Goal: Task Accomplishment & Management: Manage account settings

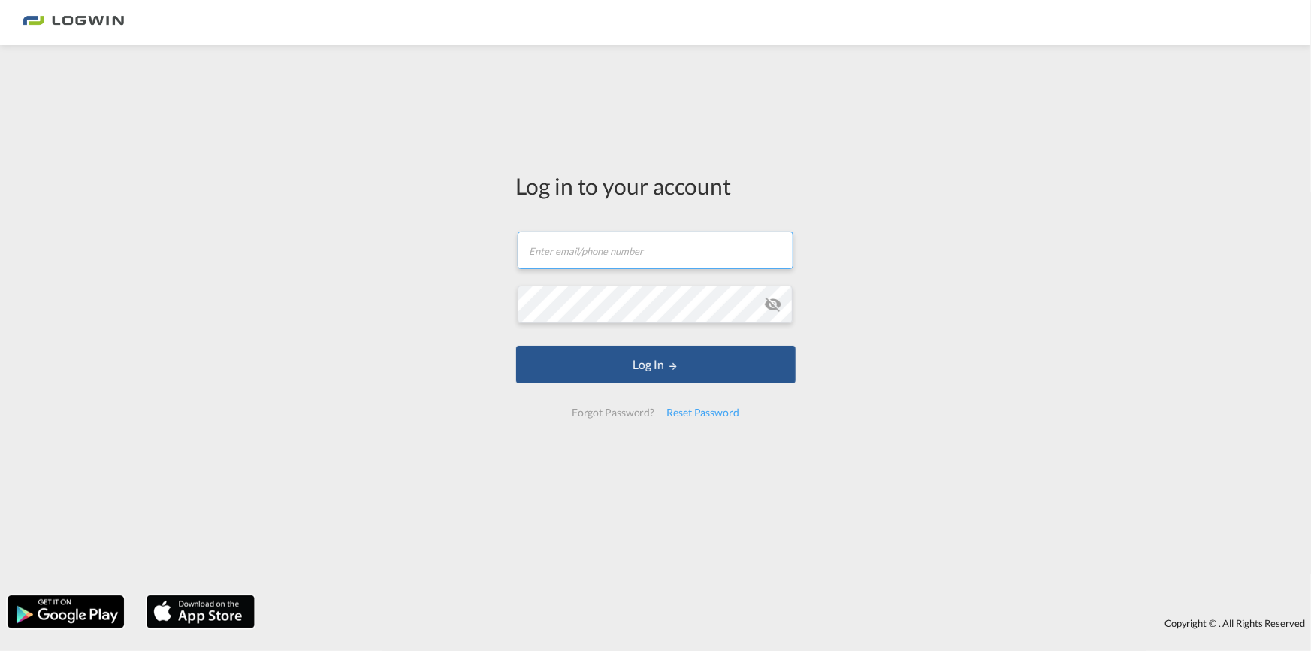
click at [570, 255] on input "text" at bounding box center [656, 250] width 276 height 38
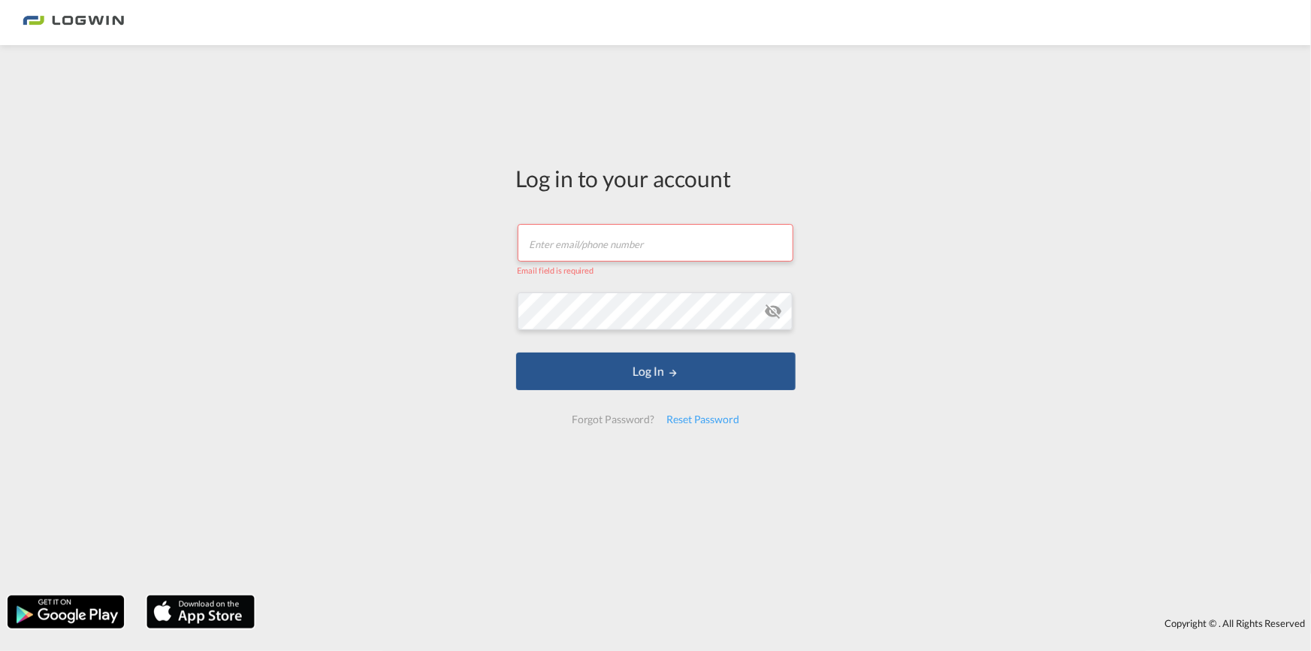
click at [556, 246] on input "text" at bounding box center [656, 243] width 276 height 38
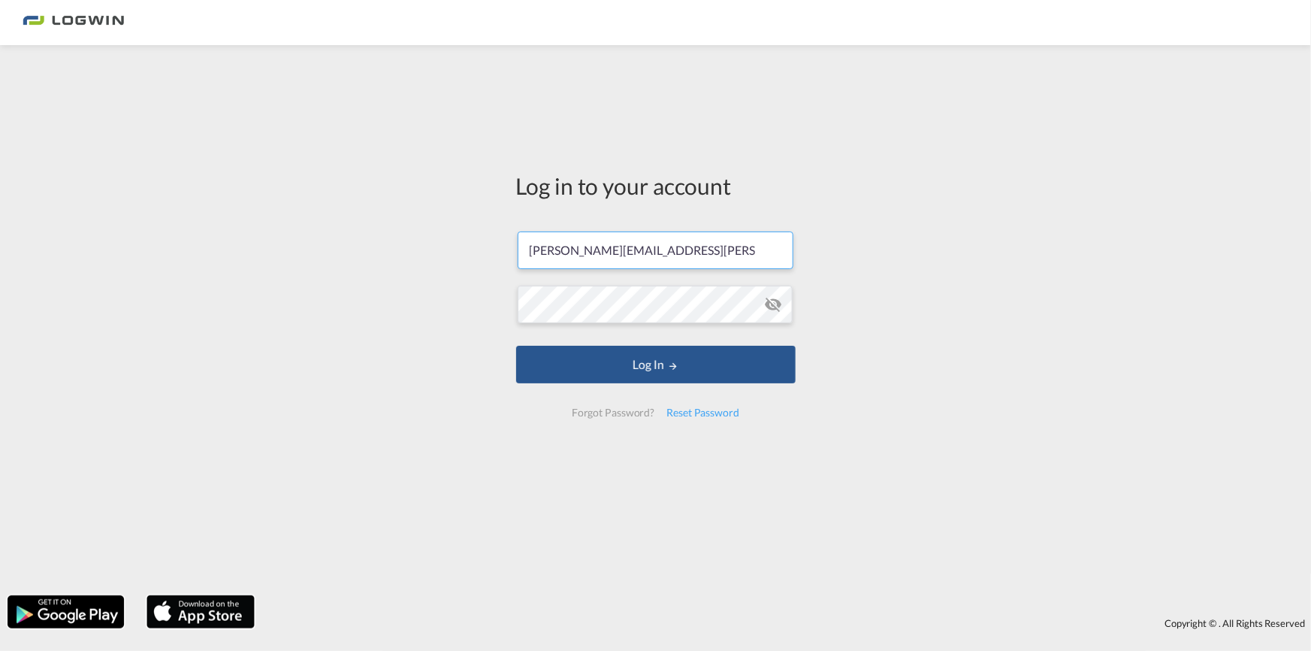
type input "[PERSON_NAME][EMAIL_ADDRESS][PERSON_NAME][DOMAIN_NAME]"
click at [588, 367] on button "Log In" at bounding box center [656, 365] width 280 height 38
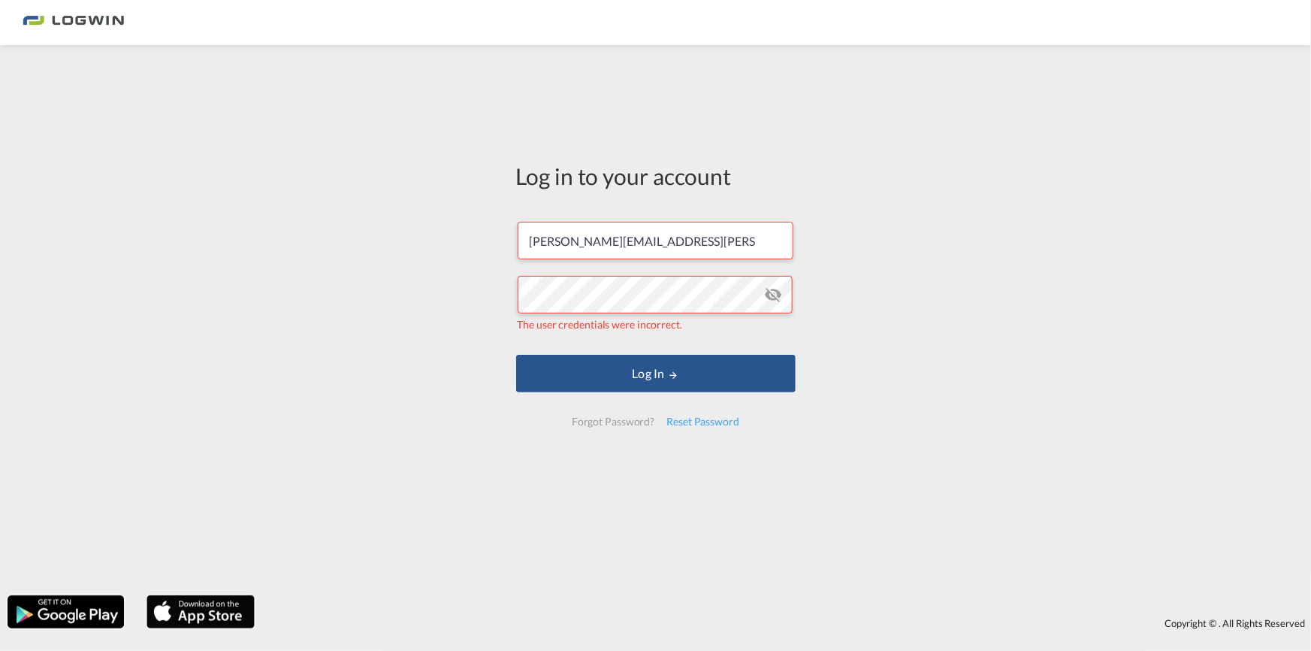
click at [776, 298] on md-icon "icon-eye-off" at bounding box center [773, 295] width 18 height 18
click at [488, 295] on div "Log in to your account [PERSON_NAME][EMAIL_ADDRESS][PERSON_NAME][DOMAIN_NAME] T…" at bounding box center [655, 320] width 1311 height 535
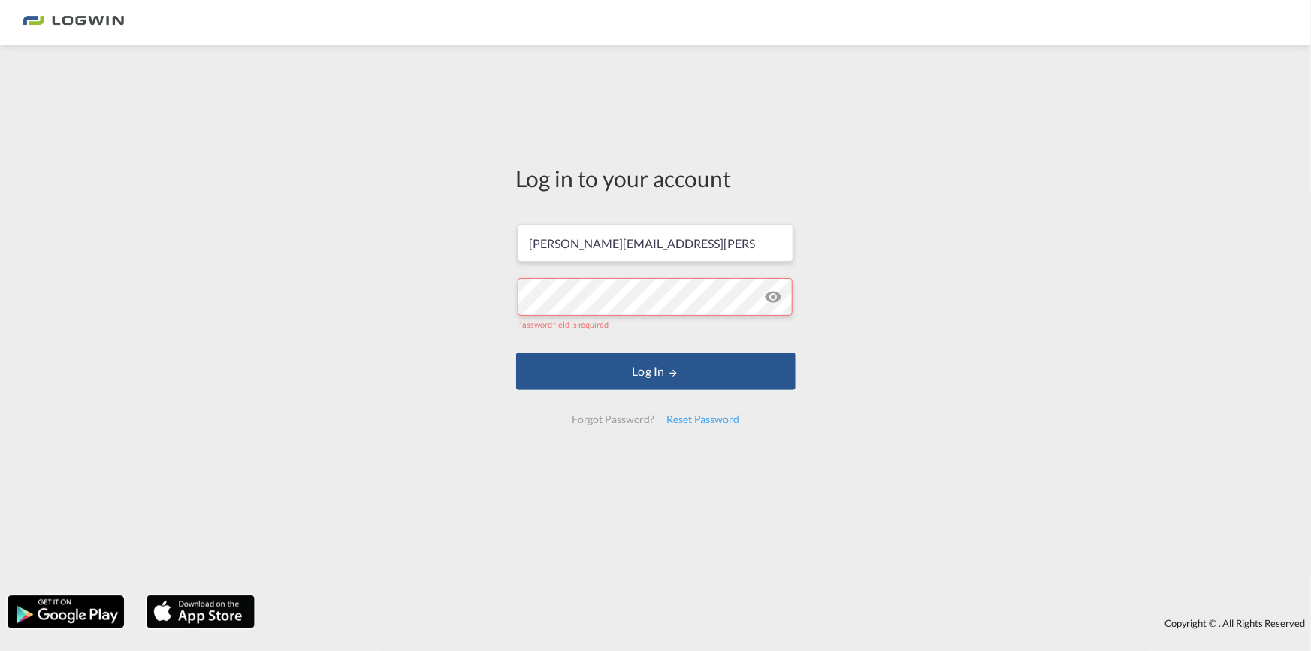
click at [605, 452] on div "Log in to your account [PERSON_NAME][EMAIL_ADDRESS][PERSON_NAME][DOMAIN_NAME] P…" at bounding box center [656, 301] width 302 height 496
click at [761, 232] on input "[PERSON_NAME][EMAIL_ADDRESS][PERSON_NAME][DOMAIN_NAME]" at bounding box center [656, 243] width 276 height 38
click at [612, 418] on div "Forgot Password?" at bounding box center [613, 419] width 95 height 27
click at [606, 445] on div "Log in to your account [PERSON_NAME][EMAIL_ADDRESS][PERSON_NAME][DOMAIN_NAME] P…" at bounding box center [656, 301] width 302 height 496
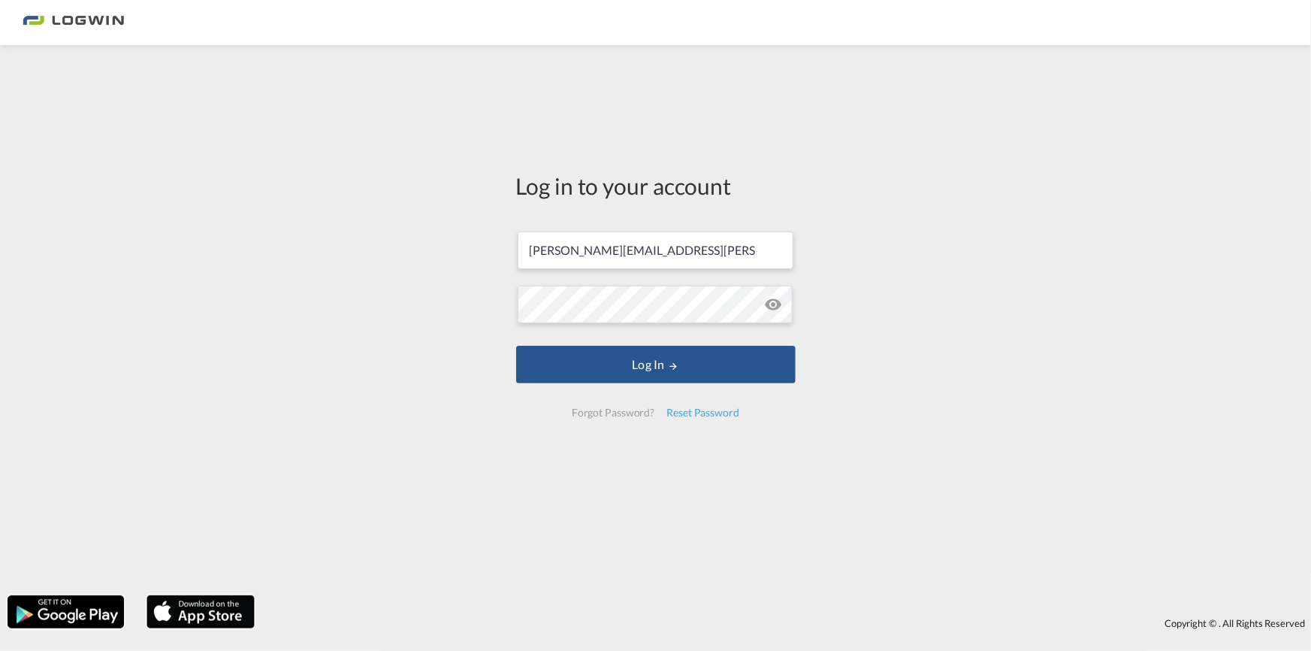
click at [771, 302] on md-icon "icon-eye-off" at bounding box center [773, 304] width 18 height 18
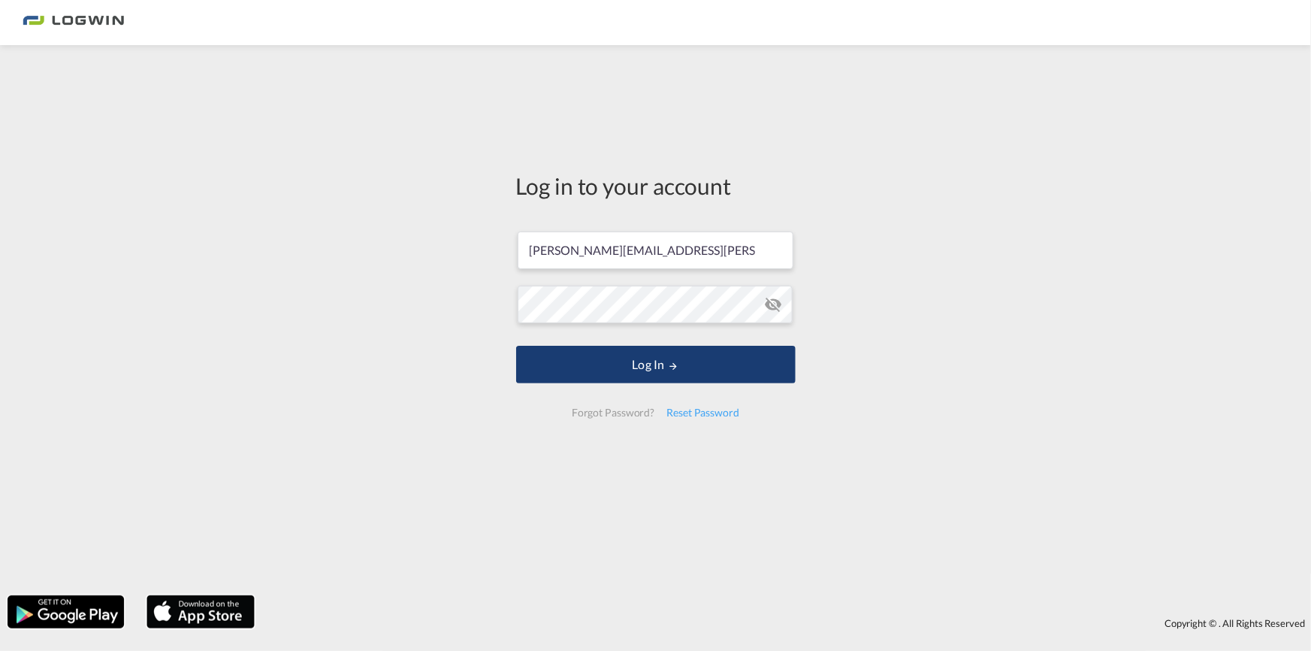
click at [682, 363] on button "Log In" at bounding box center [656, 365] width 280 height 38
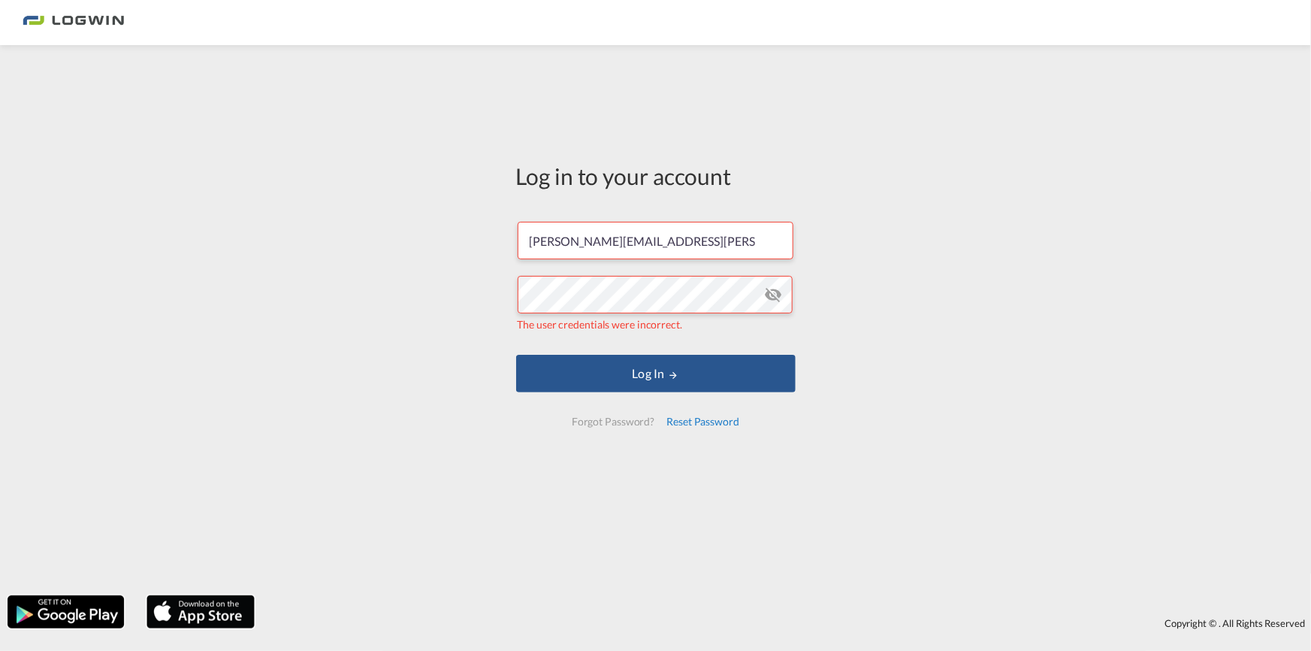
click at [688, 422] on div "Reset Password" at bounding box center [702, 421] width 85 height 27
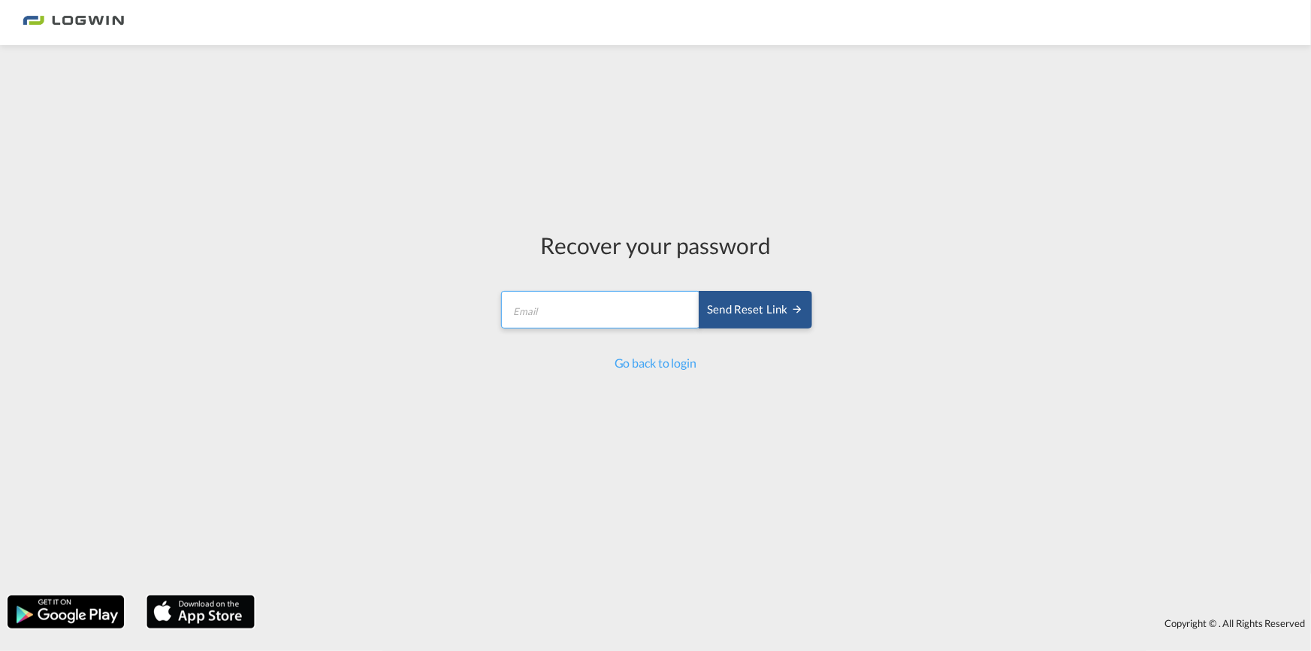
click at [576, 310] on input "email" at bounding box center [600, 310] width 199 height 38
type input "c"
click at [766, 308] on div "Send reset link" at bounding box center [755, 309] width 96 height 17
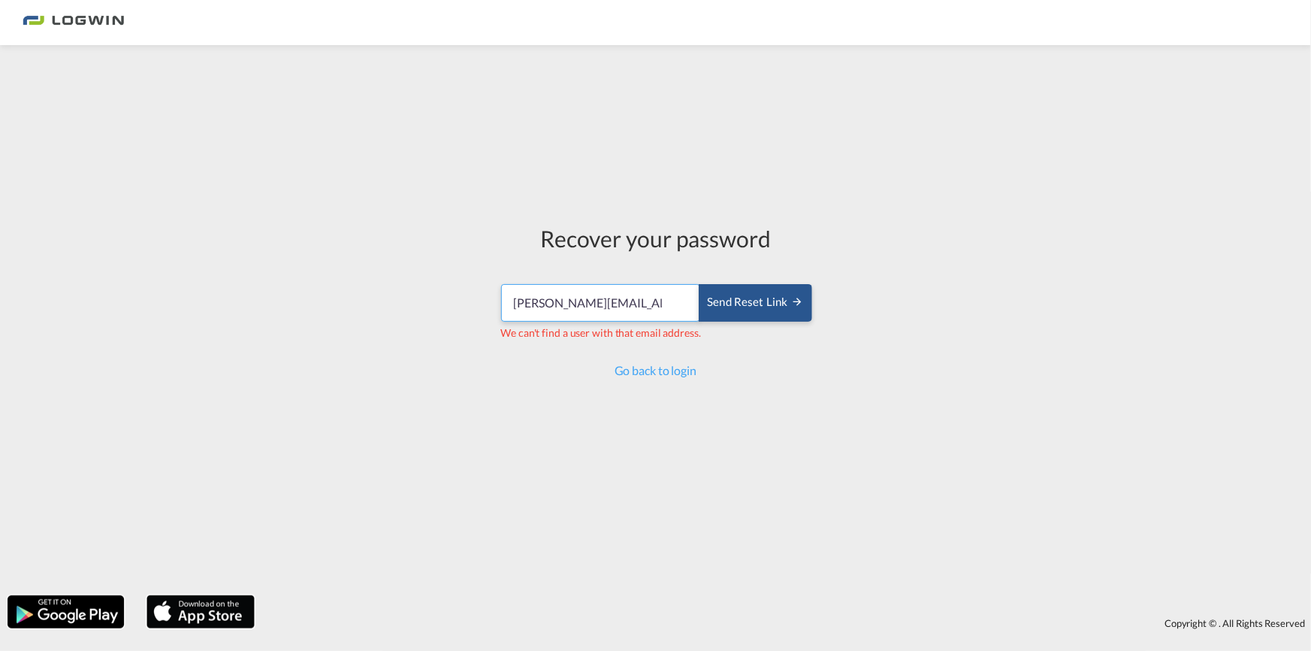
click at [631, 304] on input "[PERSON_NAME][EMAIL_ADDRESS][PERSON_NAME][DOMAIN_NAME]" at bounding box center [600, 303] width 199 height 38
drag, startPoint x: 586, startPoint y: 303, endPoint x: 713, endPoint y: 303, distance: 127.0
click at [713, 303] on div "[PERSON_NAME][EMAIL_ADDRESS][PERSON_NAME][DOMAIN_NAME] Send reset link" at bounding box center [655, 303] width 310 height 38
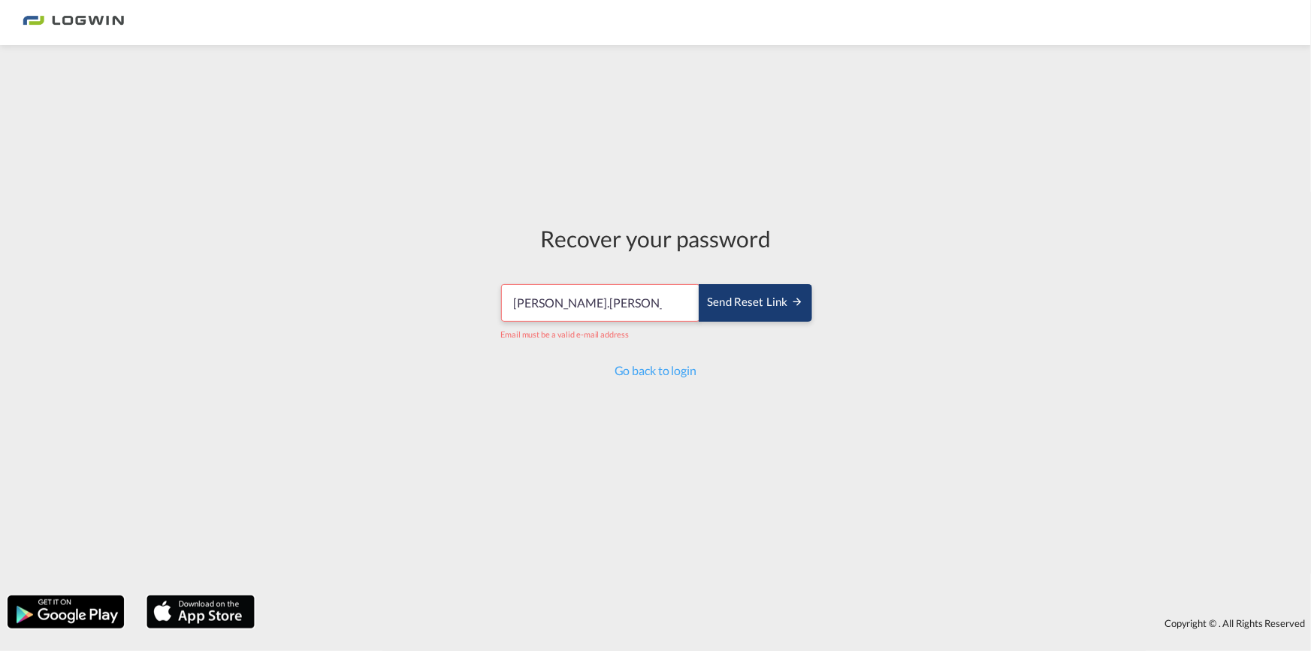
type input "[PERSON_NAME].[PERSON_NAME]"
click at [718, 303] on div "Send reset link" at bounding box center [755, 302] width 96 height 17
click at [603, 305] on input "[PERSON_NAME].[PERSON_NAME]" at bounding box center [600, 303] width 199 height 38
drag, startPoint x: 603, startPoint y: 302, endPoint x: 361, endPoint y: 292, distance: 241.4
click at [361, 292] on div "Recover your password [PERSON_NAME].[PERSON_NAME] Send reset link Email must be…" at bounding box center [655, 320] width 1311 height 535
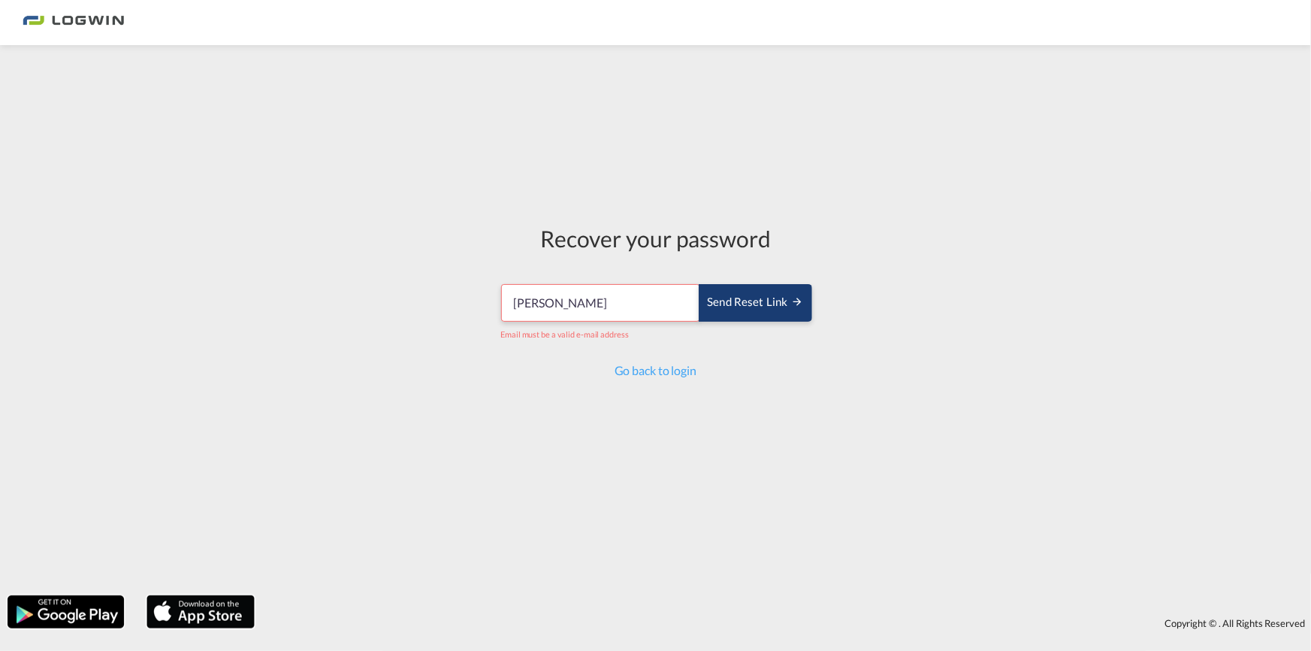
type input "[PERSON_NAME]"
click at [734, 304] on div "Send reset link" at bounding box center [755, 302] width 96 height 17
click at [676, 370] on link "Go back to login" at bounding box center [656, 370] width 82 height 14
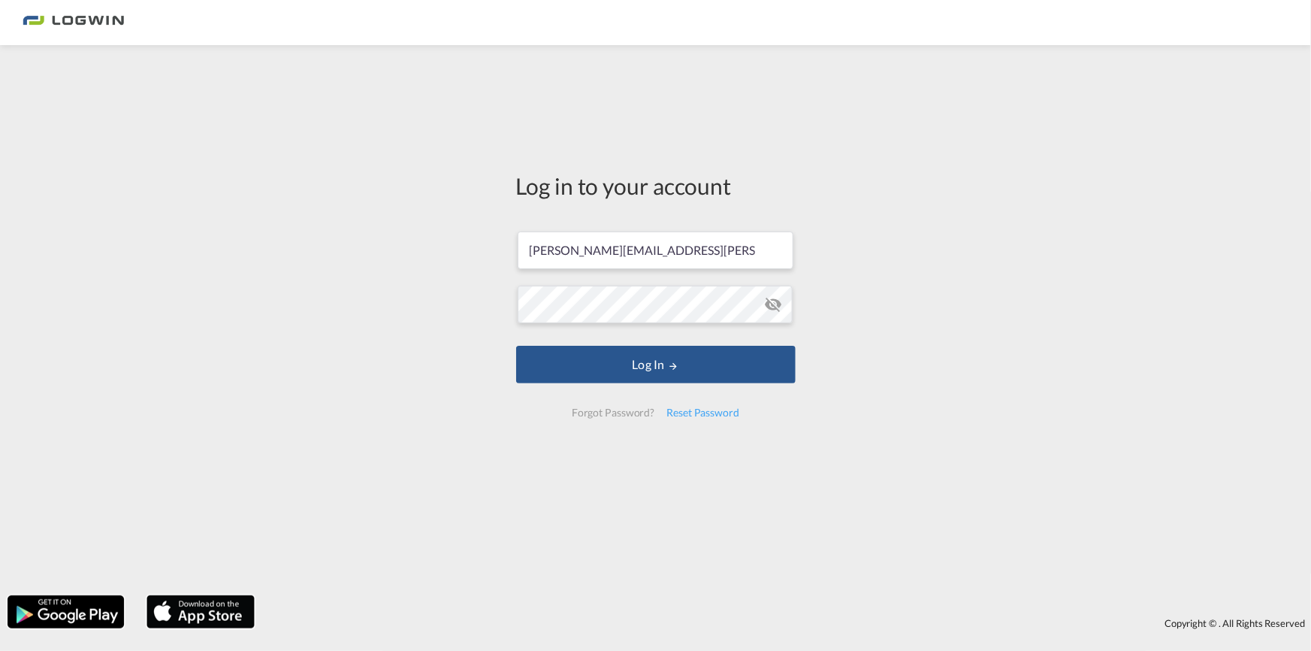
click at [853, 345] on div "Log in to your account [PERSON_NAME][EMAIL_ADDRESS][PERSON_NAME][DOMAIN_NAME] L…" at bounding box center [655, 320] width 1311 height 535
click at [772, 301] on md-icon "icon-eye-off" at bounding box center [773, 304] width 18 height 18
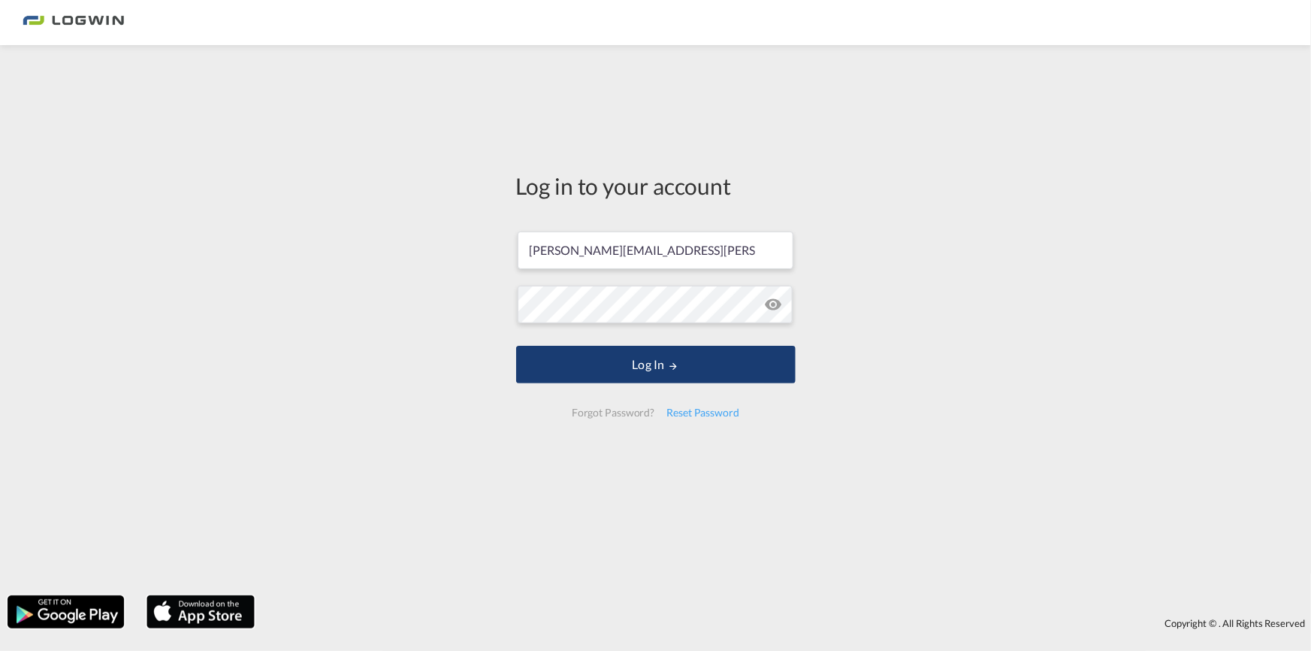
click at [717, 364] on button "Log In" at bounding box center [656, 365] width 280 height 38
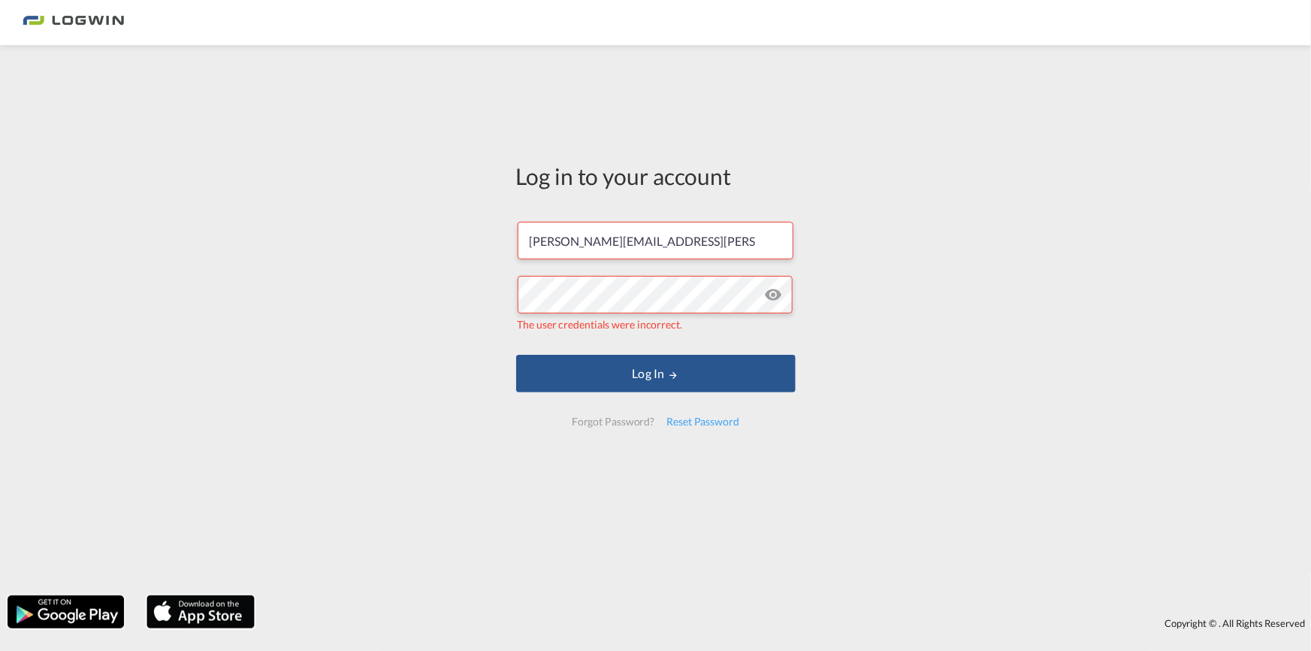
click at [778, 289] on md-icon "icon-eye-off" at bounding box center [773, 295] width 18 height 18
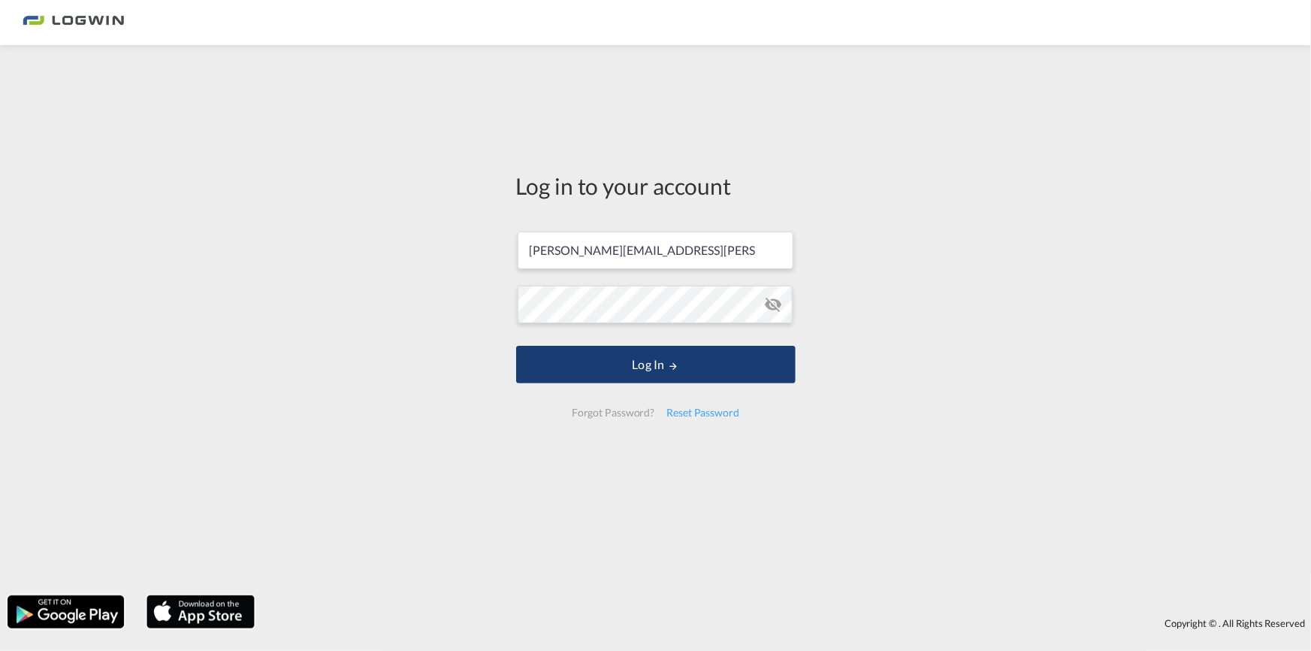
click at [645, 370] on button "Log In" at bounding box center [656, 365] width 280 height 38
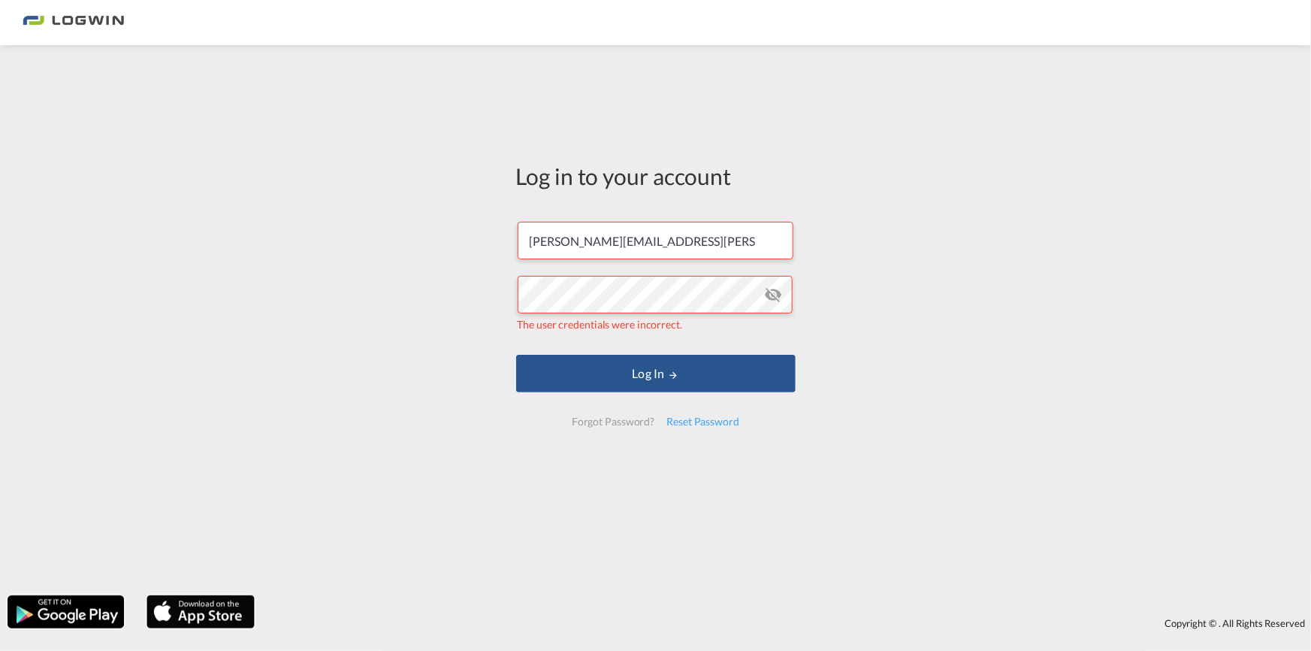
click at [630, 420] on div "Forgot Password?" at bounding box center [613, 421] width 95 height 27
click at [618, 440] on div "Forgot Password? Reset Password" at bounding box center [656, 424] width 192 height 33
click at [696, 420] on div "Reset Password" at bounding box center [702, 421] width 85 height 27
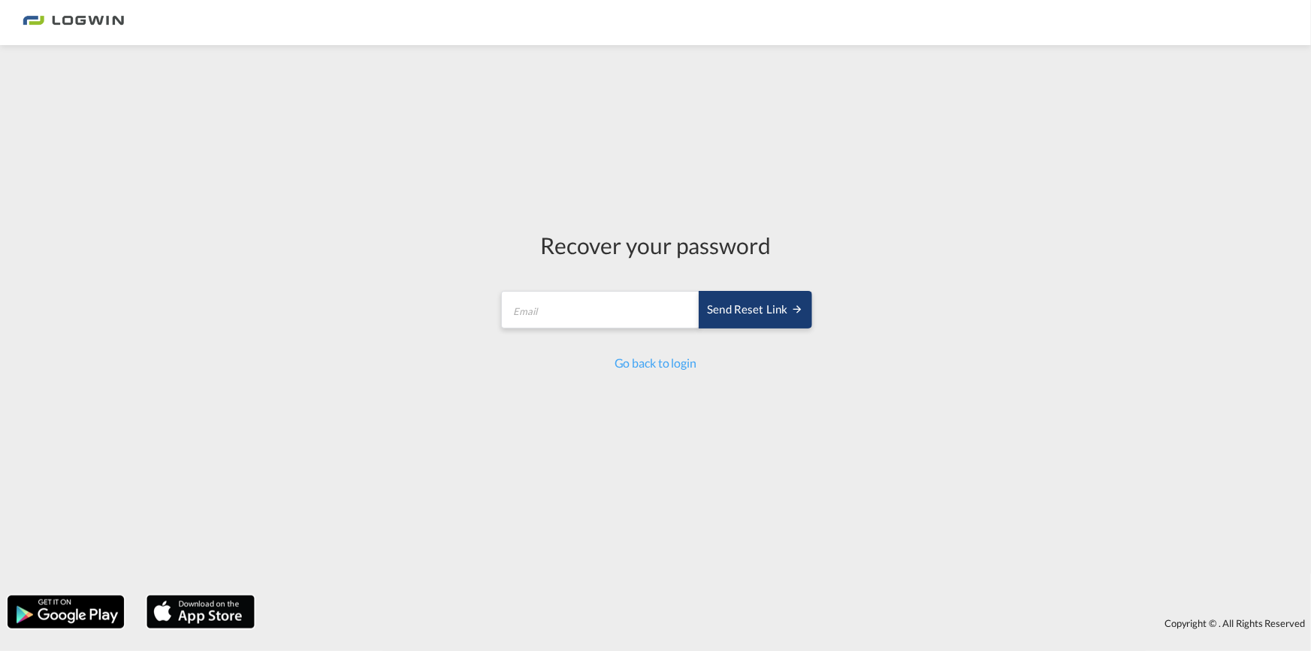
click at [769, 311] on div "Send reset link" at bounding box center [755, 309] width 96 height 17
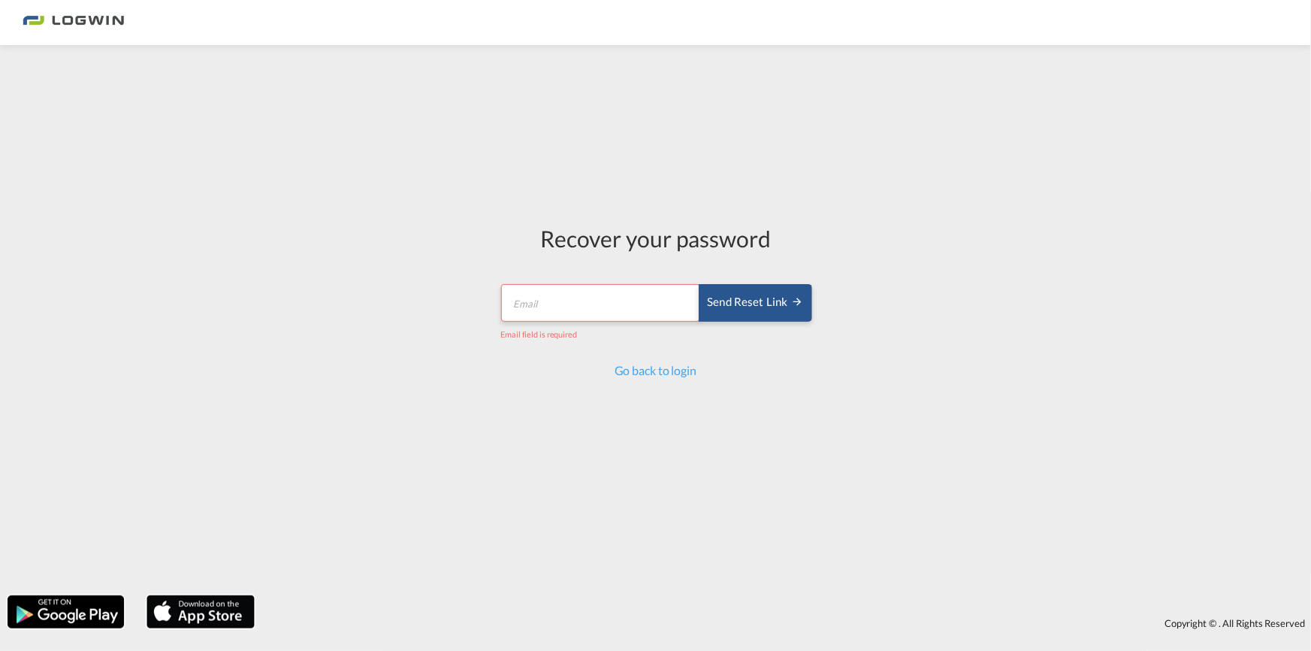
click at [621, 297] on input "email" at bounding box center [600, 303] width 199 height 38
click at [614, 301] on input "[PERSON_NAME].[PERSON_NAME]" at bounding box center [600, 303] width 199 height 38
click at [768, 304] on div "Send reset link" at bounding box center [755, 302] width 96 height 17
click at [594, 309] on input "[PERSON_NAME].[PERSON_NAME]" at bounding box center [600, 303] width 199 height 38
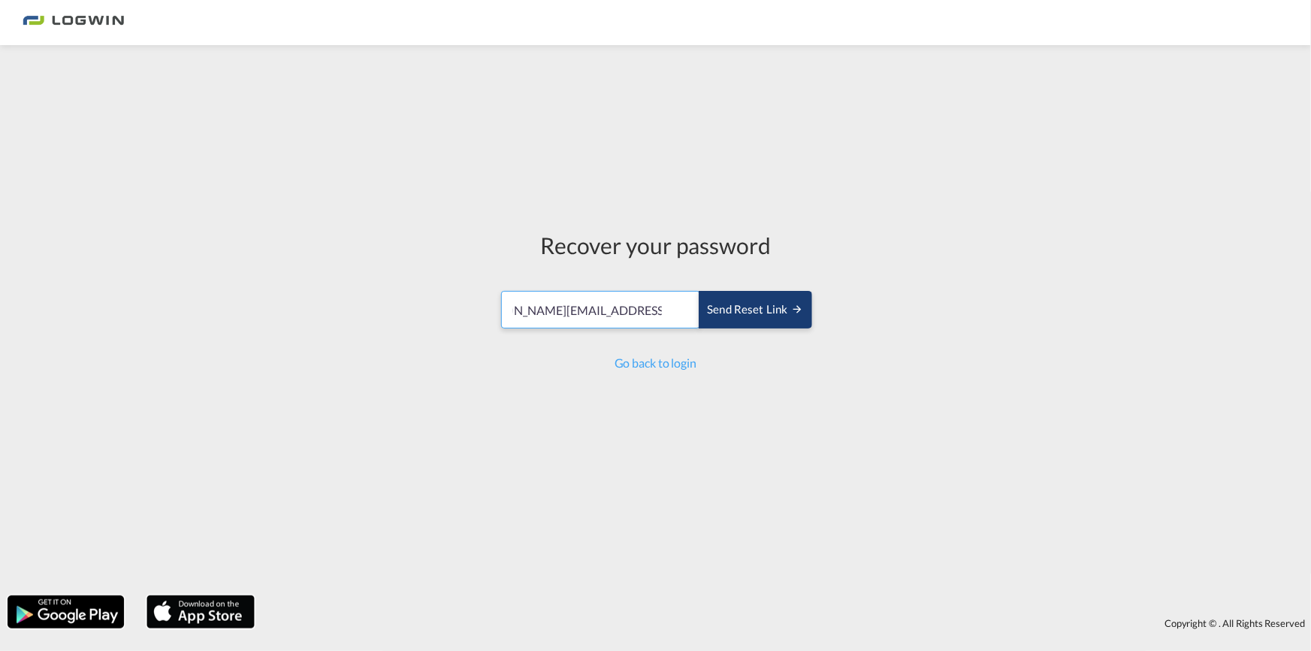
type input "[PERSON_NAME][EMAIL_ADDRESS][PERSON_NAME][DOMAIN_NAME]"
click at [750, 311] on div "Send reset link" at bounding box center [755, 309] width 96 height 17
